Goal: Task Accomplishment & Management: Complete application form

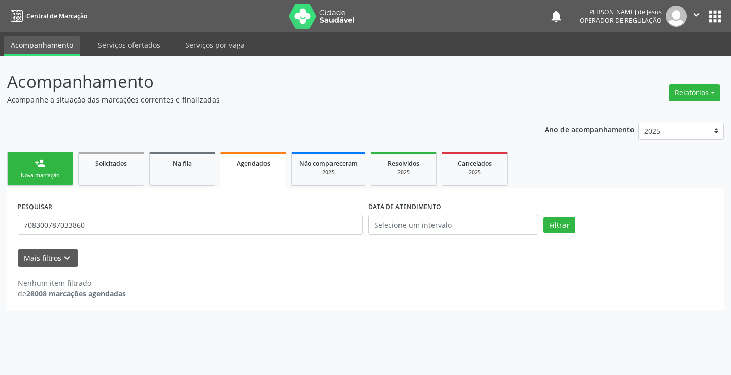
click at [283, 156] on link "Agendados" at bounding box center [253, 170] width 66 height 37
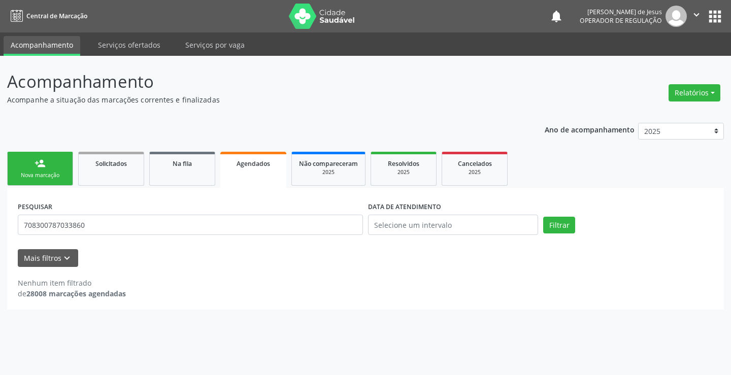
click at [28, 172] on div "Nova marcação" at bounding box center [40, 176] width 51 height 8
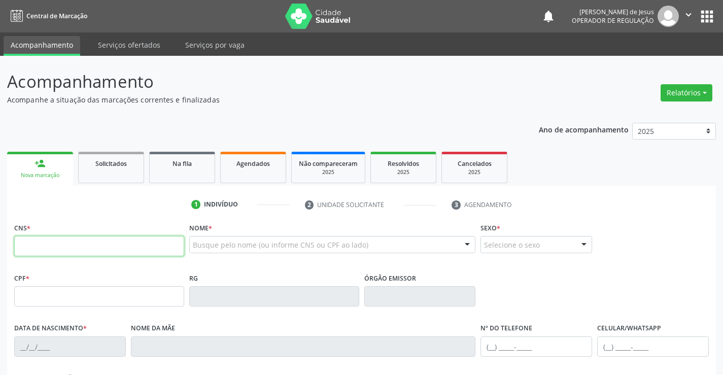
click at [32, 248] on input "text" at bounding box center [99, 246] width 170 height 20
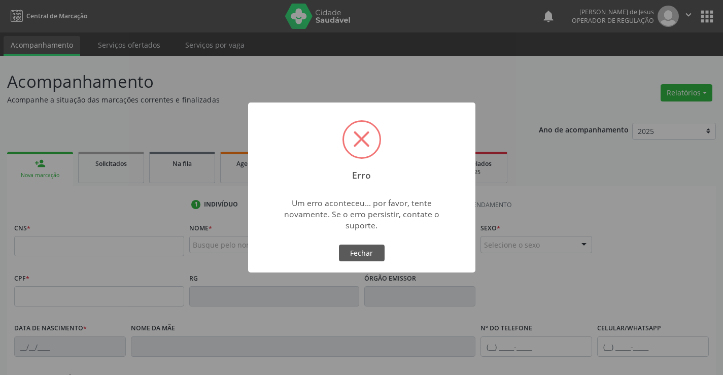
drag, startPoint x: 363, startPoint y: 252, endPoint x: 241, endPoint y: 254, distance: 122.8
click at [362, 252] on button "Fechar" at bounding box center [362, 253] width 46 height 17
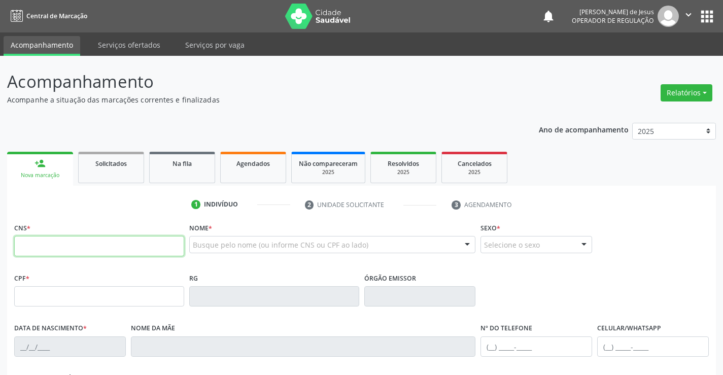
click at [106, 252] on input "text" at bounding box center [99, 246] width 170 height 20
type input "709 8090 3630 8098"
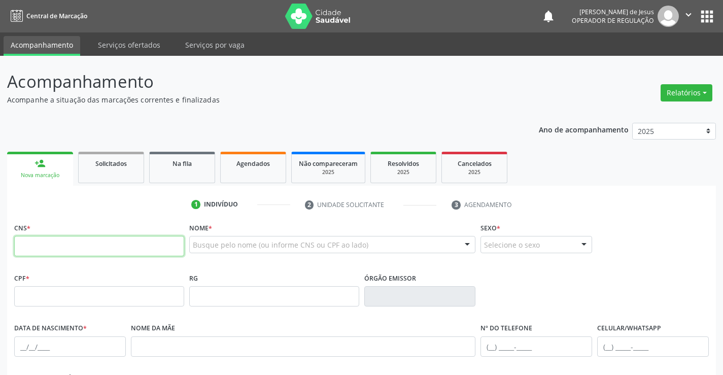
click at [60, 251] on input "text" at bounding box center [99, 246] width 170 height 20
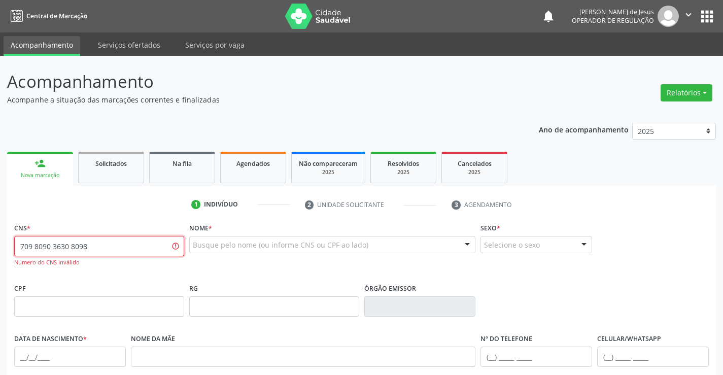
click at [107, 250] on input "709 8090 3630 8098" at bounding box center [99, 246] width 170 height 20
click at [81, 250] on input "709 8090 3630 8098" at bounding box center [99, 246] width 170 height 20
click at [21, 250] on input "709 8090 3630 8098" at bounding box center [99, 246] width 170 height 20
click at [41, 247] on input "709 8090 3630 8098" at bounding box center [99, 246] width 170 height 20
click at [64, 247] on input "709 8090 3630 8098" at bounding box center [99, 246] width 170 height 20
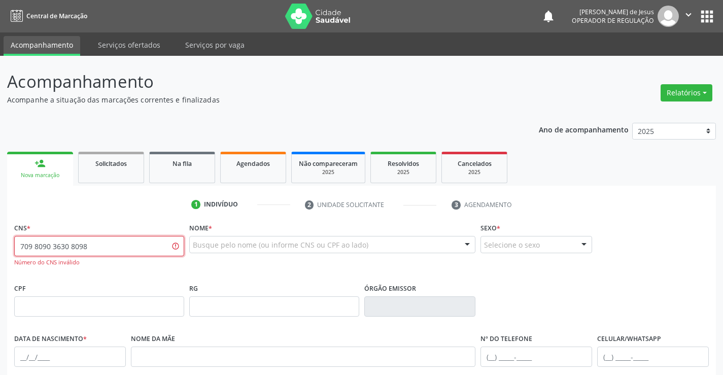
type input "709 8090 3630 8098"
